Goal: Task Accomplishment & Management: Manage account settings

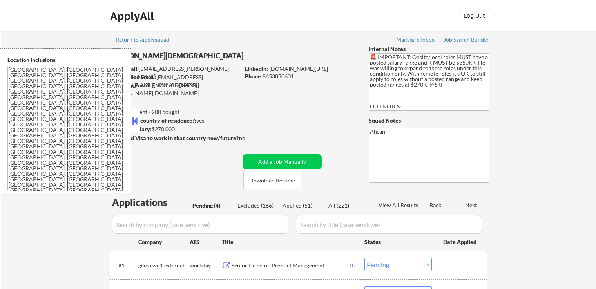
select select ""pending""
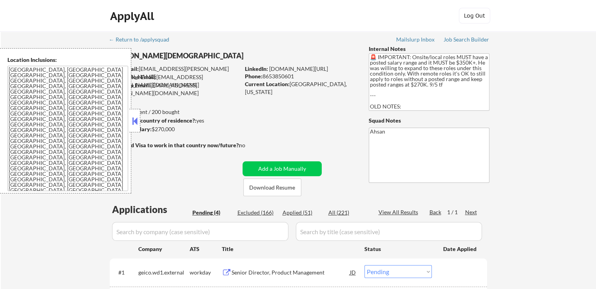
click at [136, 117] on button at bounding box center [134, 121] width 9 height 12
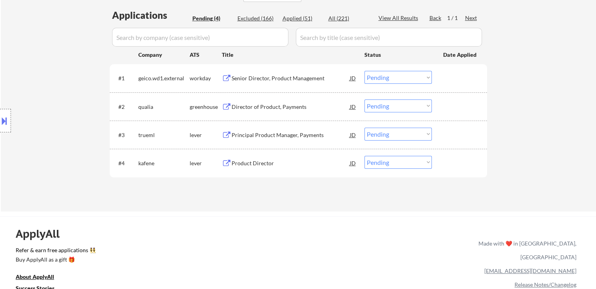
scroll to position [196, 0]
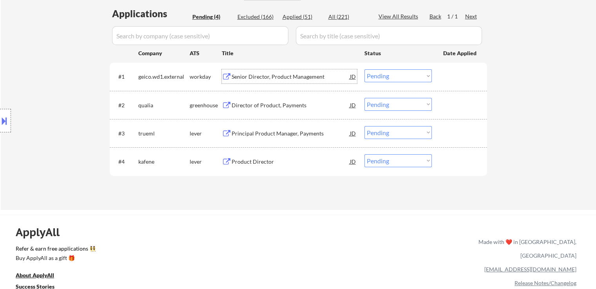
click at [235, 73] on div "Senior Director, Product Management" at bounding box center [290, 77] width 118 height 8
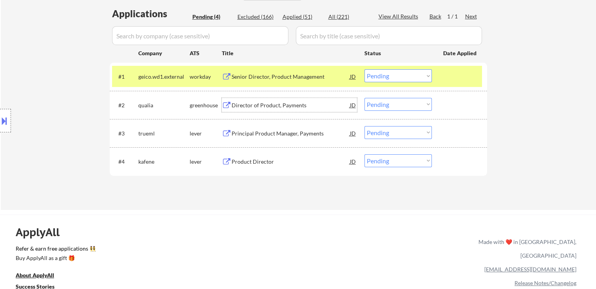
click at [243, 104] on div "Director of Product, Payments" at bounding box center [290, 105] width 118 height 8
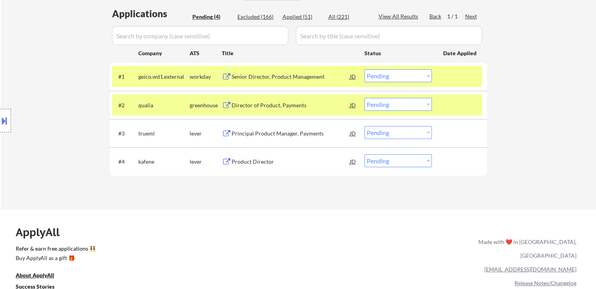
click at [233, 134] on div "Principal Product Manager, Payments" at bounding box center [290, 134] width 118 height 8
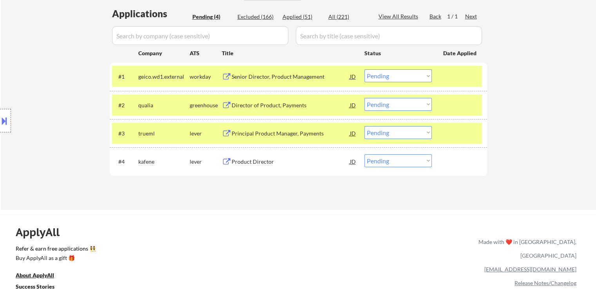
click at [235, 162] on div "Product Director" at bounding box center [290, 162] width 118 height 8
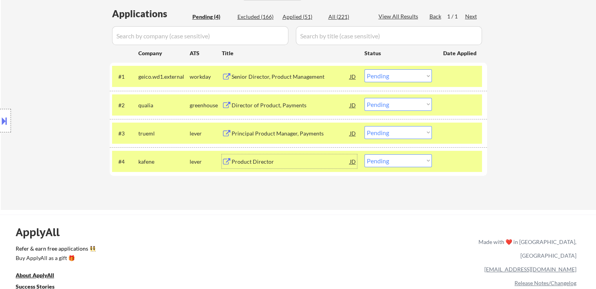
click at [388, 106] on select "Choose an option... Pending Applied Excluded (Questions) Excluded (Expired) Exc…" at bounding box center [397, 104] width 67 height 13
click at [364, 98] on select "Choose an option... Pending Applied Excluded (Questions) Excluded (Expired) Exc…" at bounding box center [397, 104] width 67 height 13
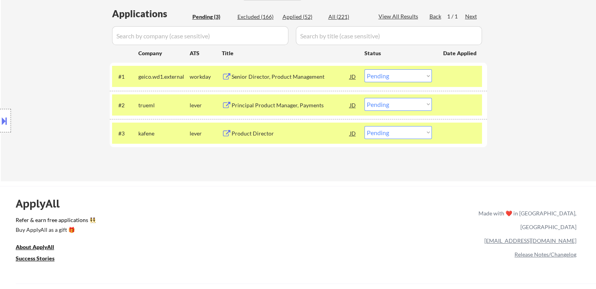
click at [394, 98] on select "Choose an option... Pending Applied Excluded (Questions) Excluded (Expired) Exc…" at bounding box center [397, 104] width 67 height 13
click at [364, 98] on select "Choose an option... Pending Applied Excluded (Questions) Excluded (Expired) Exc…" at bounding box center [397, 104] width 67 height 13
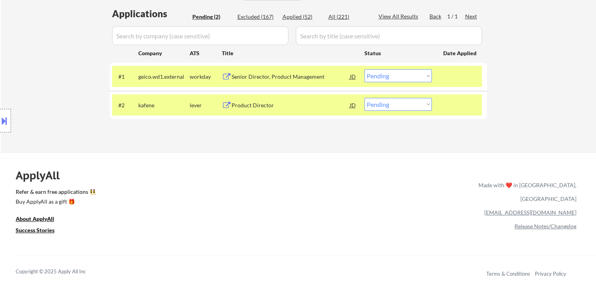
click at [396, 104] on select "Choose an option... Pending Applied Excluded (Questions) Excluded (Expired) Exc…" at bounding box center [397, 104] width 67 height 13
select select ""excluded__salary_""
click at [364, 98] on select "Choose an option... Pending Applied Excluded (Questions) Excluded (Expired) Exc…" at bounding box center [397, 104] width 67 height 13
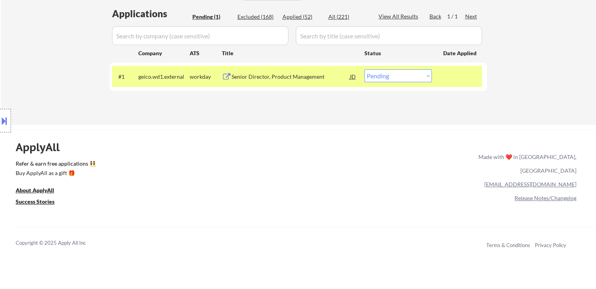
click at [404, 69] on select "Choose an option... Pending Applied Excluded (Questions) Excluded (Expired) Exc…" at bounding box center [397, 75] width 67 height 13
select select ""excluded__salary_""
click at [364, 69] on select "Choose an option... Pending Applied Excluded (Questions) Excluded (Expired) Exc…" at bounding box center [397, 75] width 67 height 13
